Goal: Task Accomplishment & Management: Manage account settings

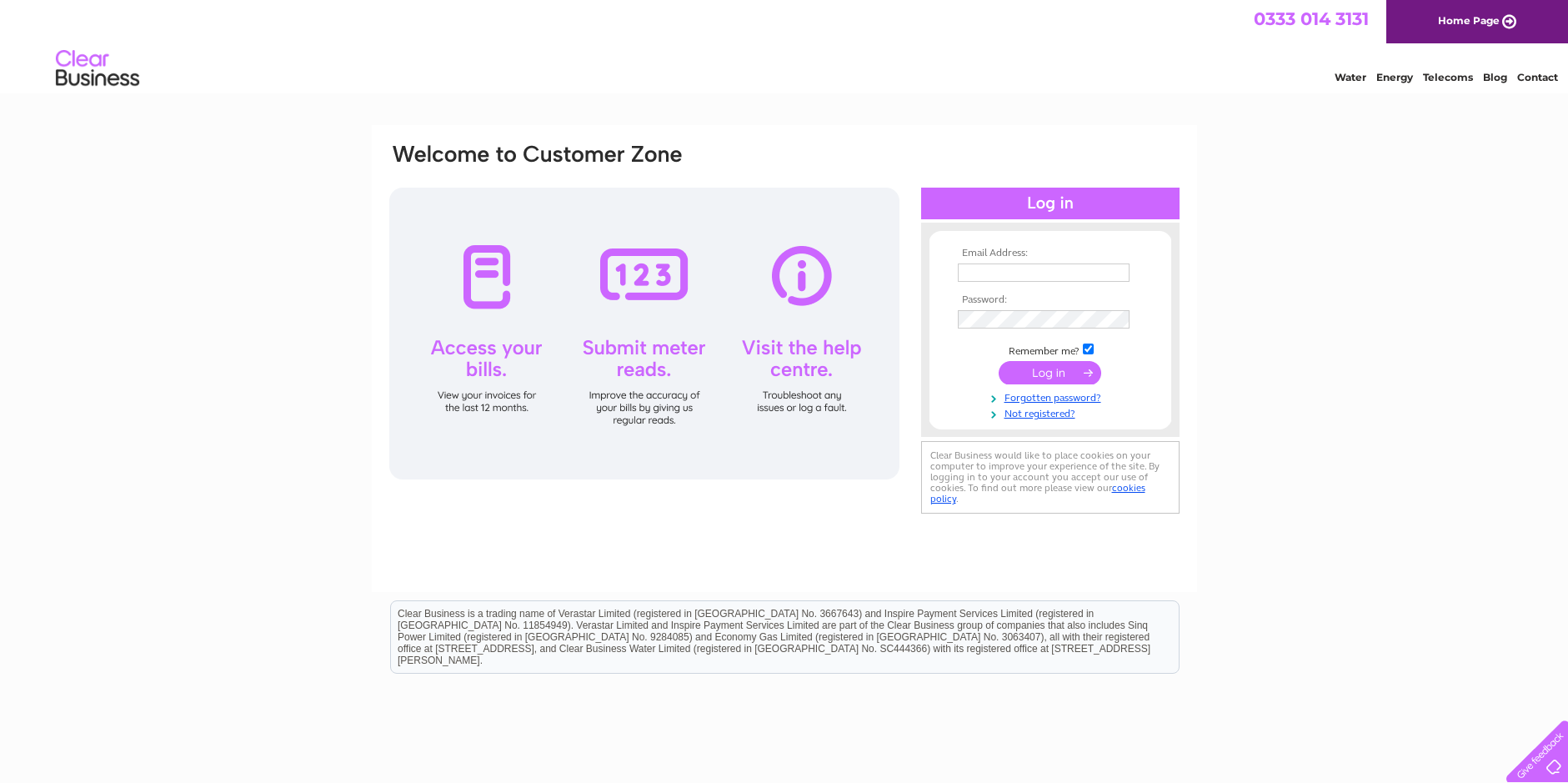
type input "vande_vo@yahoo.co.uk"
click at [1056, 372] on input "submit" at bounding box center [1049, 372] width 102 height 23
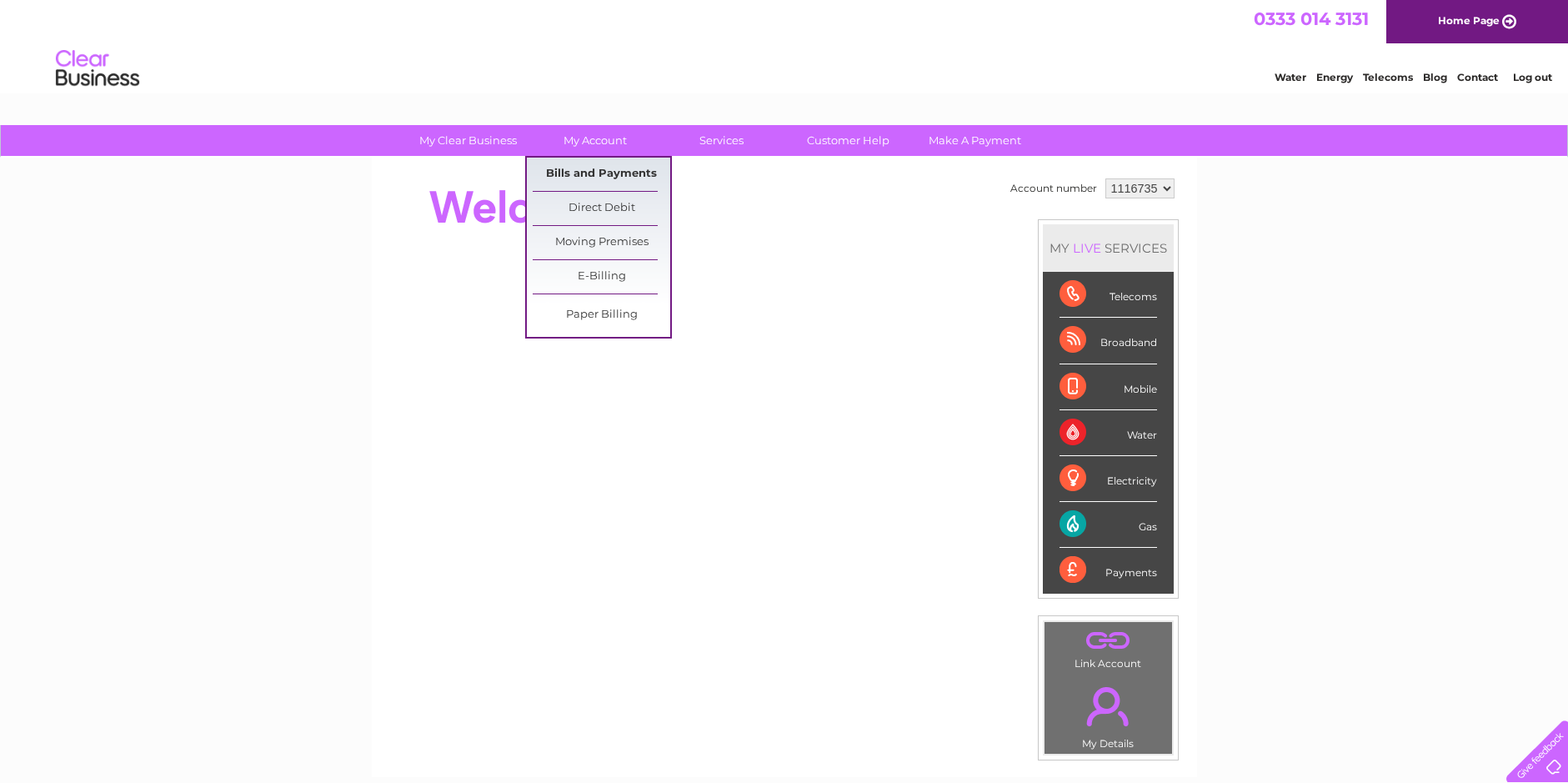
click at [603, 175] on link "Bills and Payments" at bounding box center [602, 174] width 138 height 33
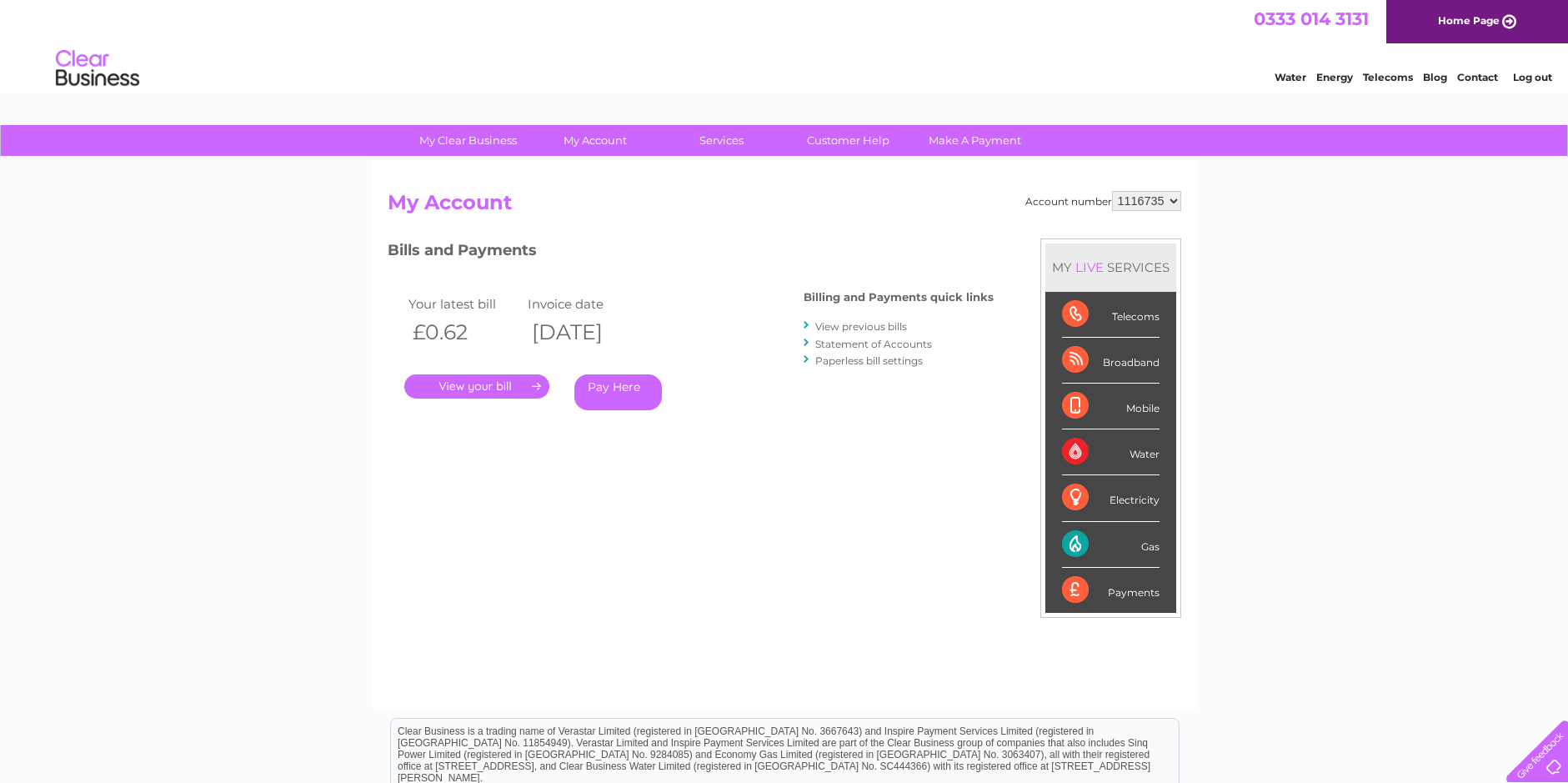
click at [514, 392] on link "." at bounding box center [477, 386] width 145 height 24
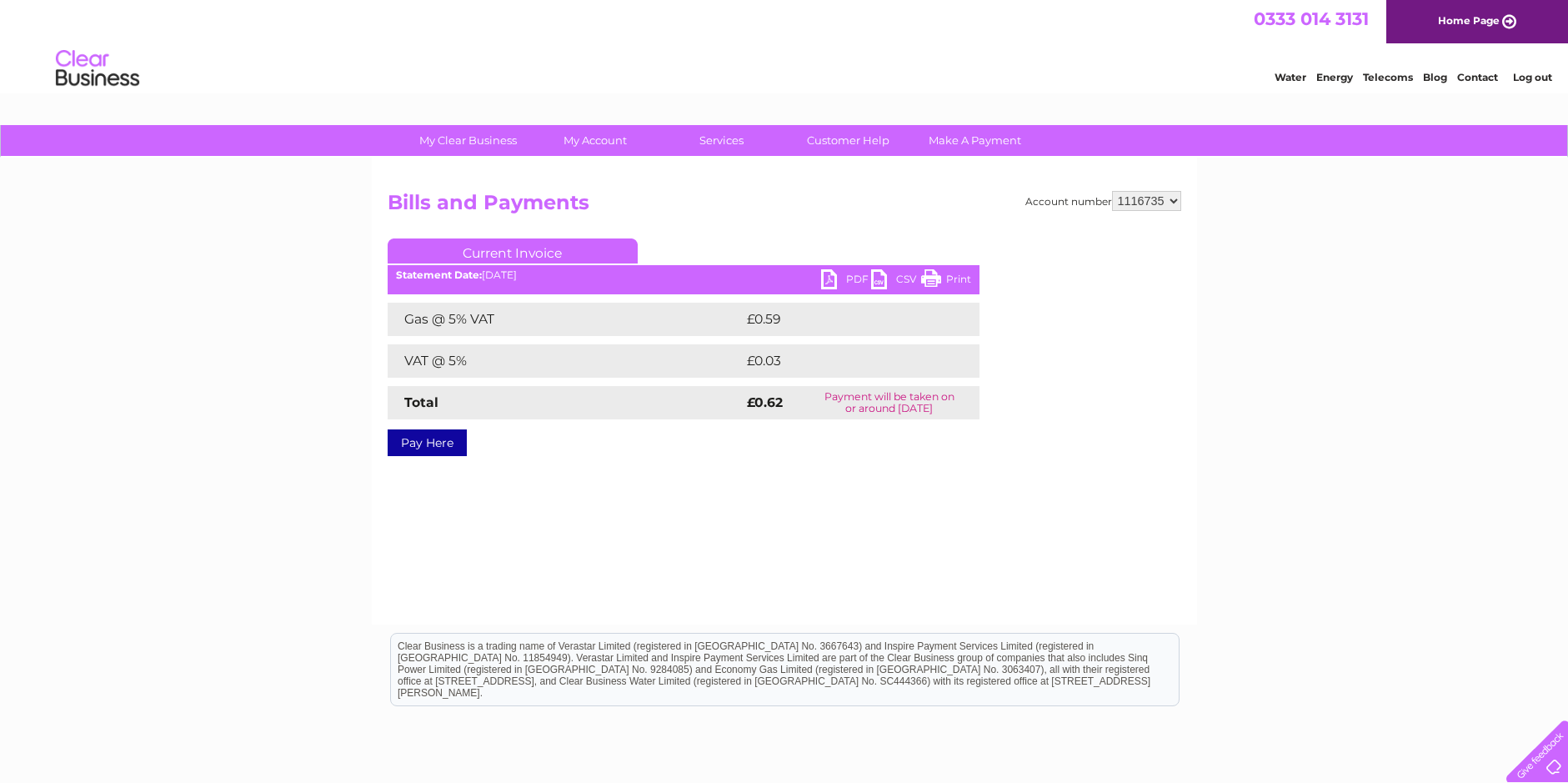
click at [826, 280] on link "PDF" at bounding box center [846, 281] width 50 height 24
